Goal: Information Seeking & Learning: Learn about a topic

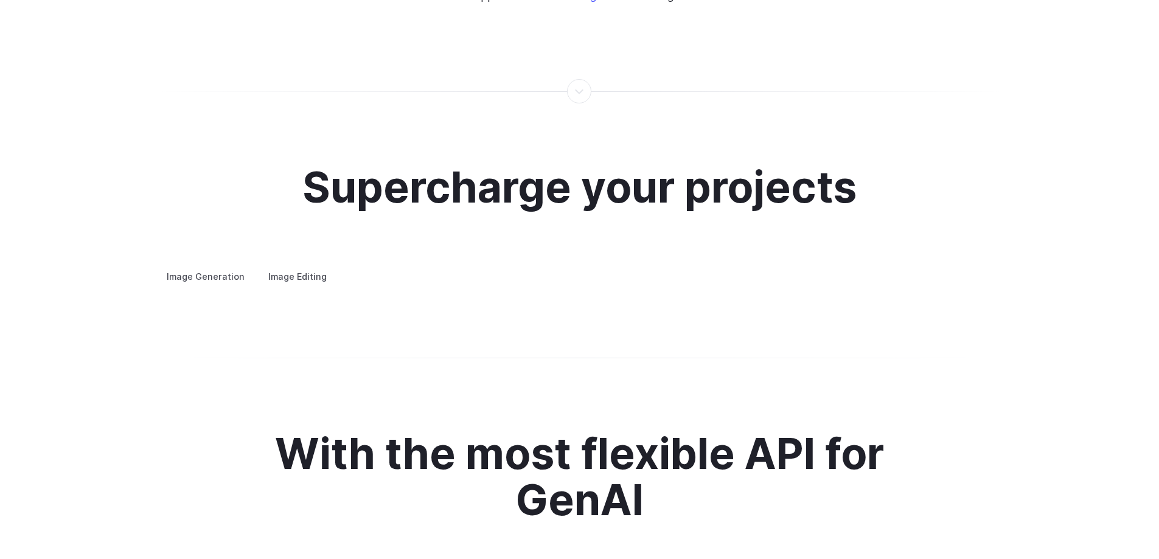
scroll to position [2313, 0]
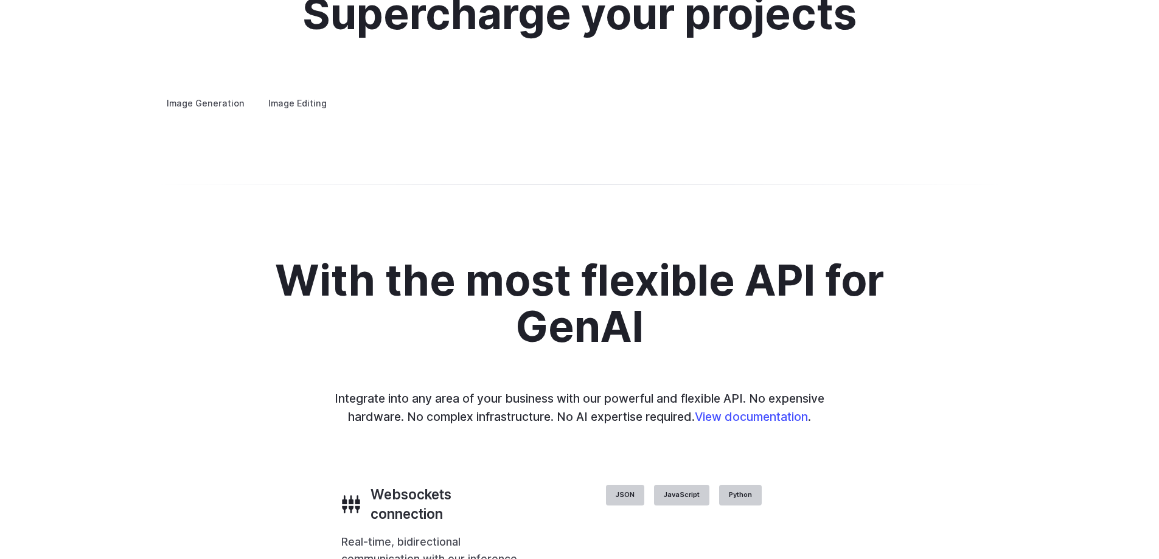
click at [0, 0] on summary "Concept design" at bounding box center [0, 0] width 0 height 0
click at [0, 0] on summary "Creative styling" at bounding box center [0, 0] width 0 height 0
click at [0, 0] on summary "Architecture" at bounding box center [0, 0] width 0 height 0
click at [0, 0] on summary "Product design" at bounding box center [0, 0] width 0 height 0
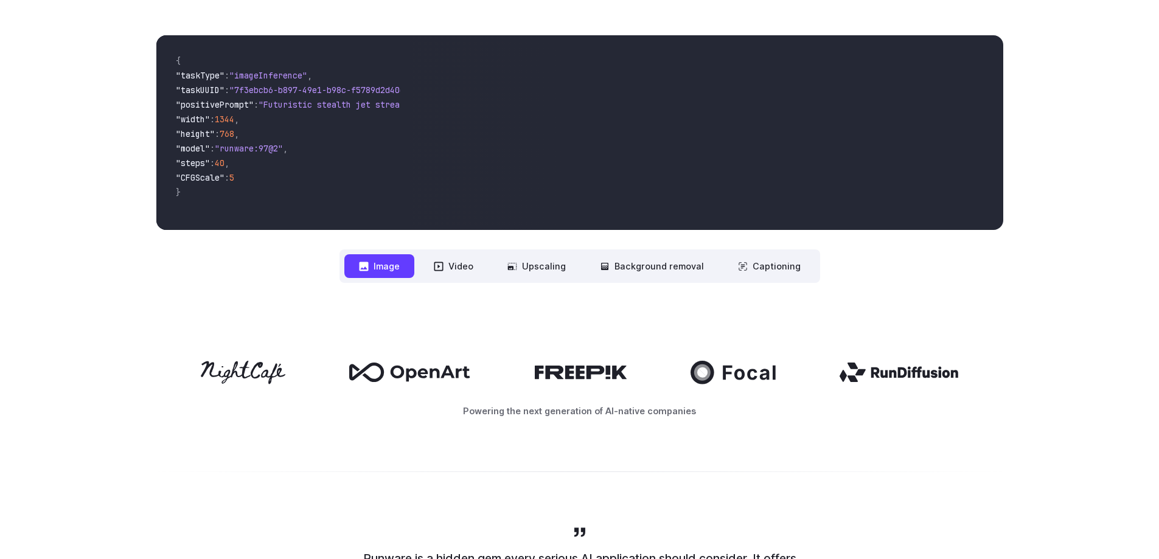
scroll to position [0, 0]
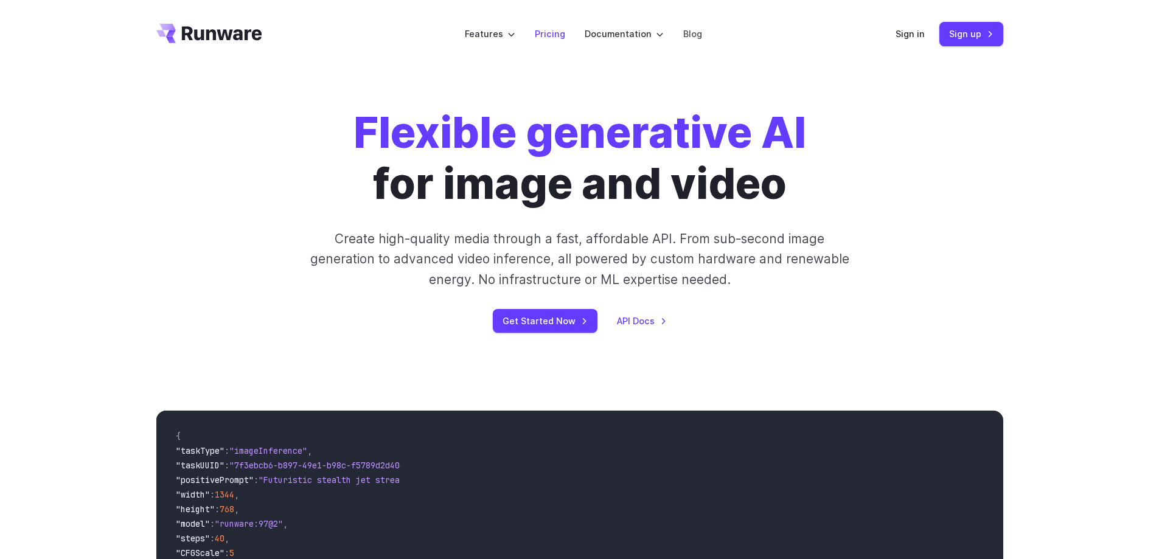
click at [549, 36] on link "Pricing" at bounding box center [550, 34] width 30 height 14
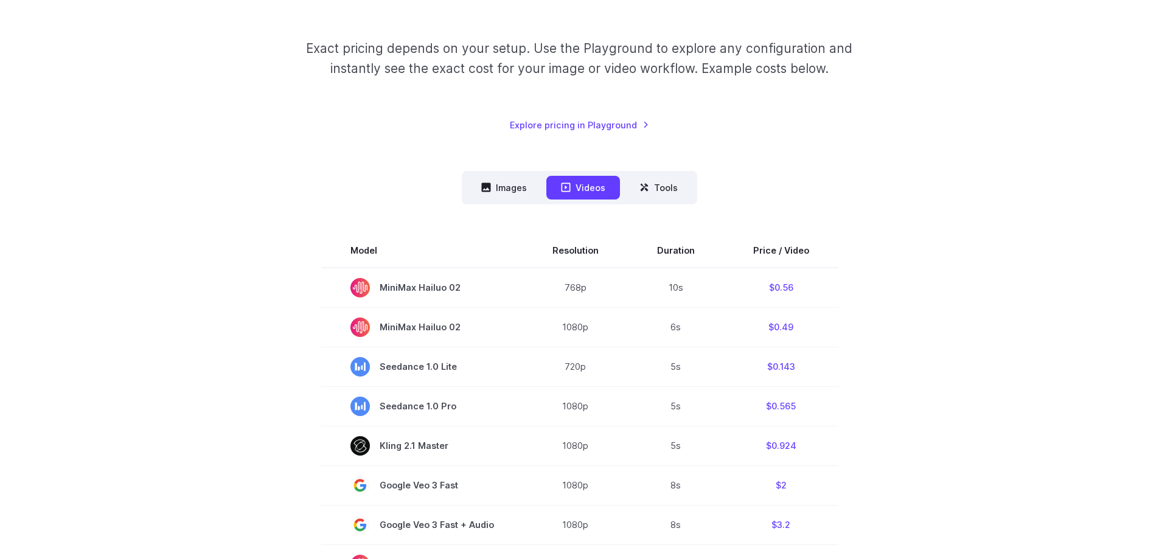
scroll to position [183, 0]
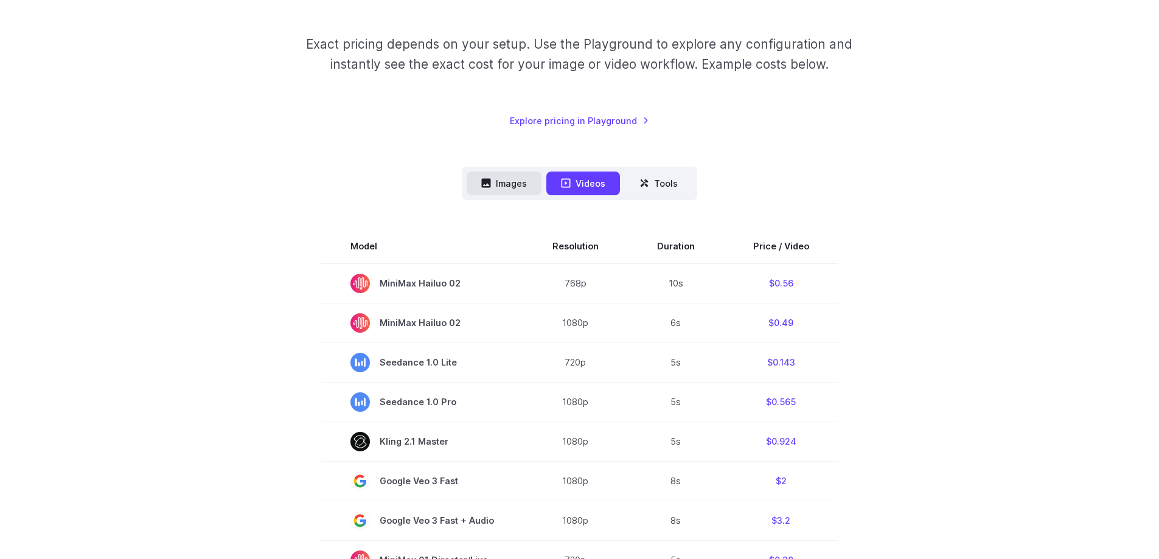
click at [519, 193] on button "Images" at bounding box center [504, 184] width 75 height 24
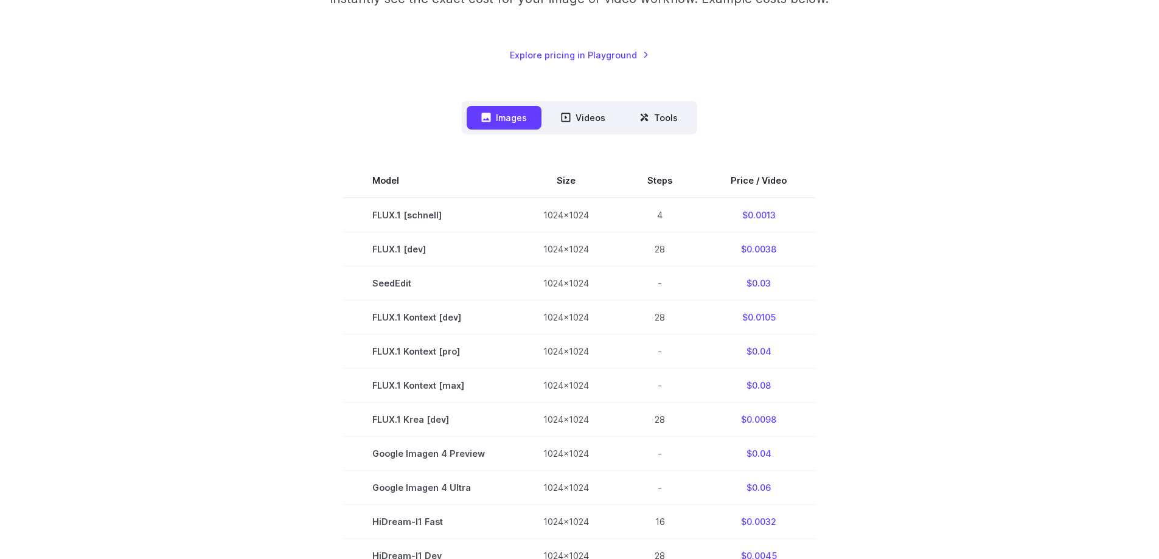
scroll to position [243, 0]
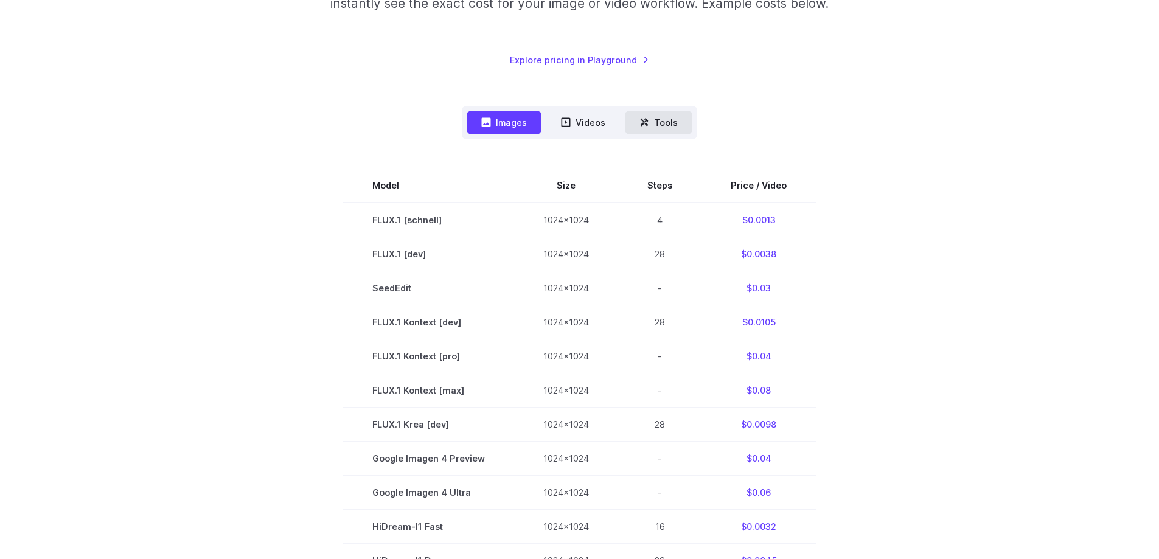
click at [665, 124] on button "Tools" at bounding box center [659, 123] width 68 height 24
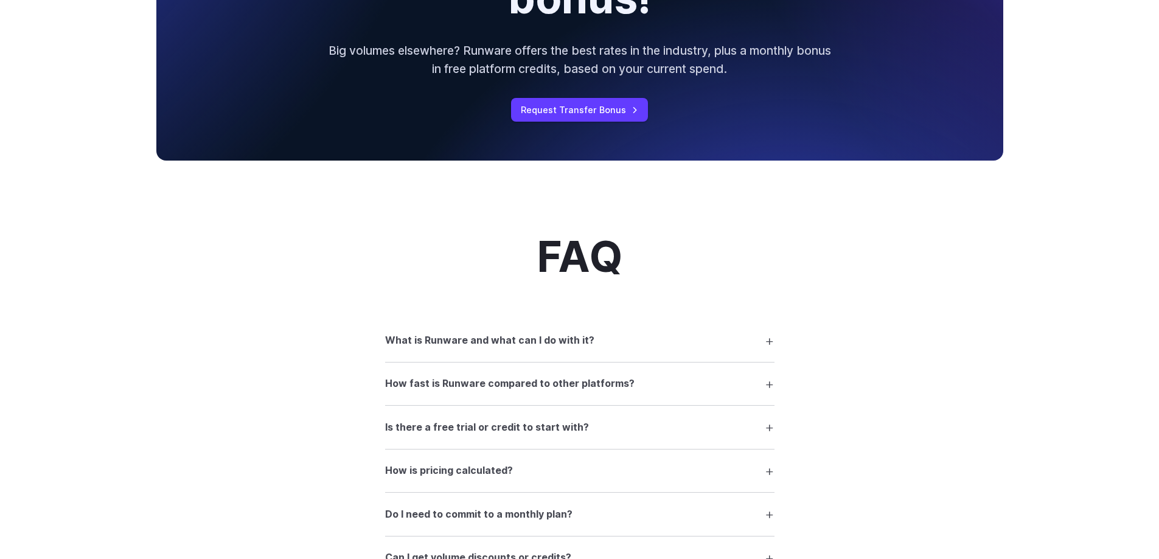
scroll to position [852, 0]
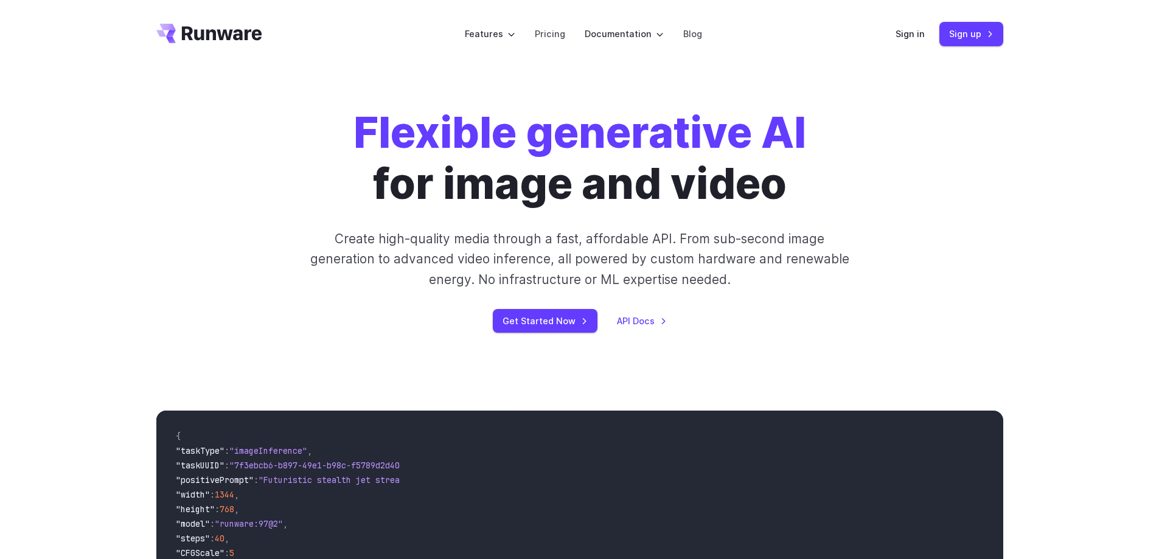
drag, startPoint x: 973, startPoint y: 1, endPoint x: 861, endPoint y: 29, distance: 115.4
click at [850, 30] on header "Features Tasks Image generation Video generation Sonic Inference Engine™ Models…" at bounding box center [580, 34] width 876 height 68
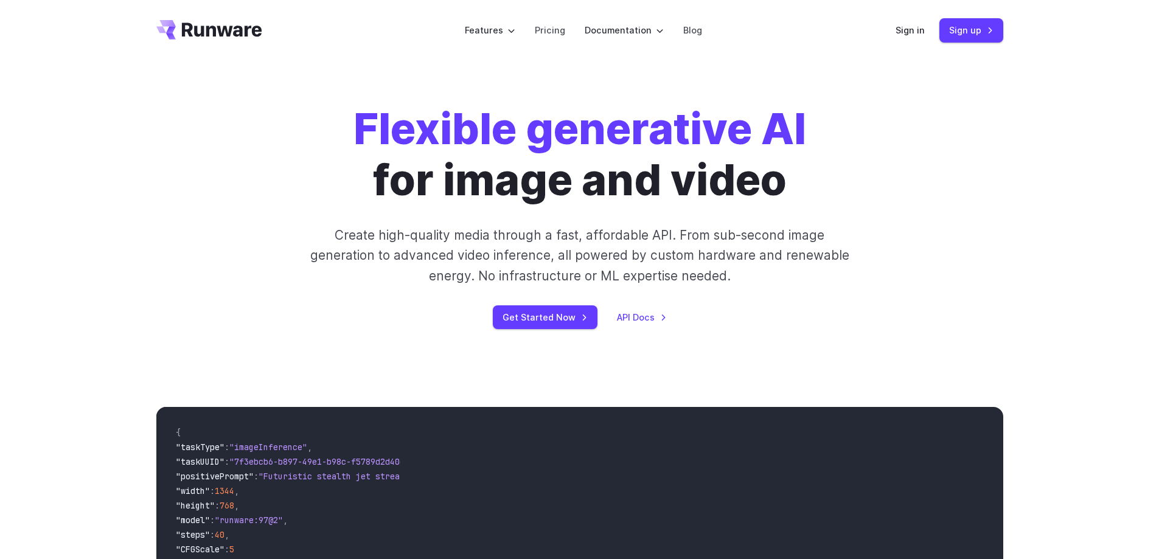
scroll to position [304, 0]
